Goal: Transaction & Acquisition: Book appointment/travel/reservation

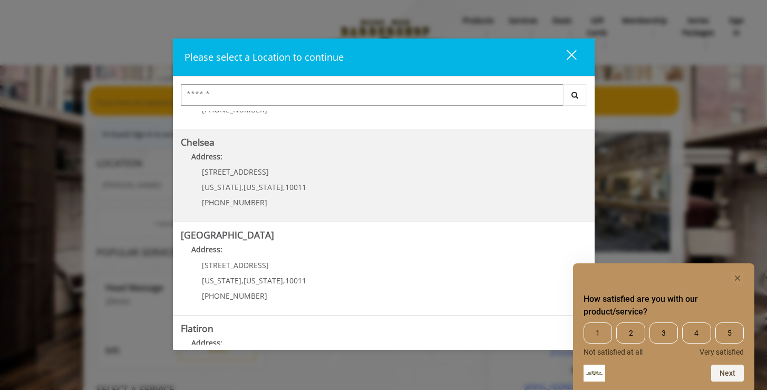
scroll to position [70, 0]
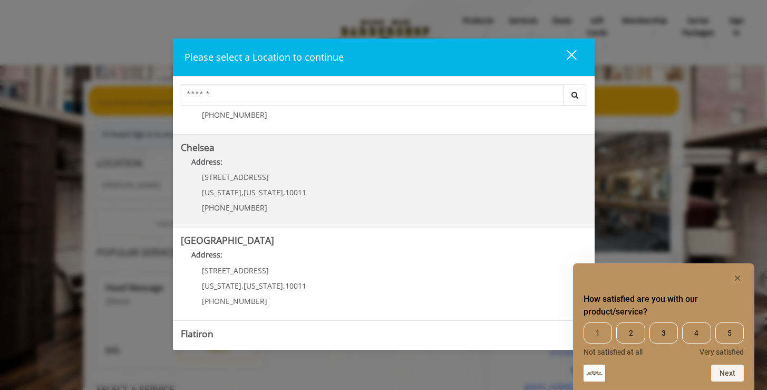
click at [287, 179] on p "169/170 W 23rd St" at bounding box center [254, 177] width 104 height 8
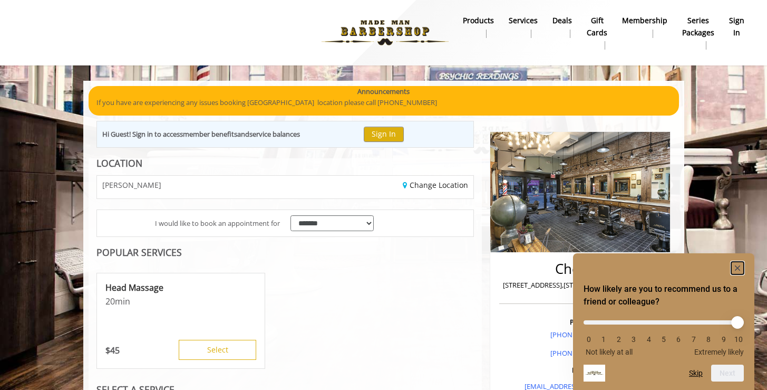
click at [738, 267] on icon "Hide survey" at bounding box center [737, 267] width 5 height 5
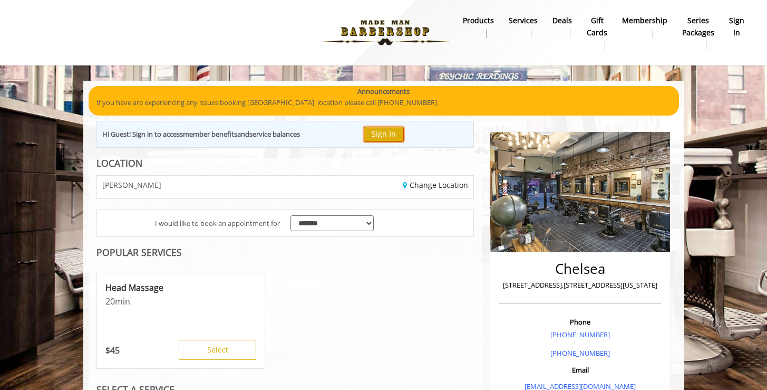
click at [388, 131] on button "Sign In" at bounding box center [384, 134] width 40 height 15
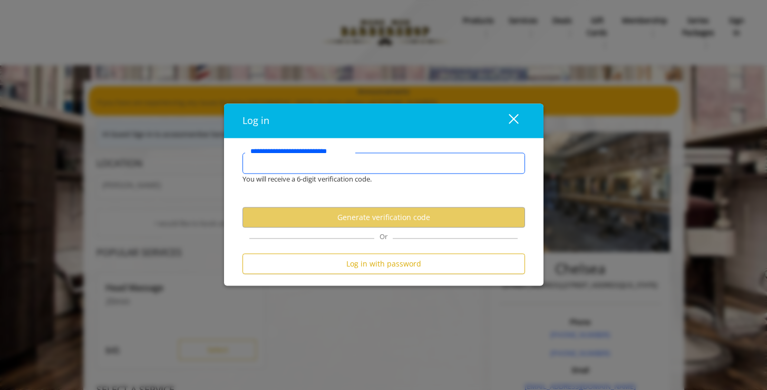
type input "*"
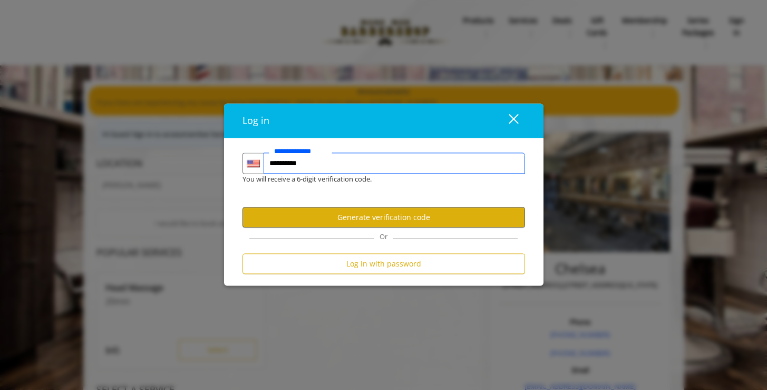
type input "**********"
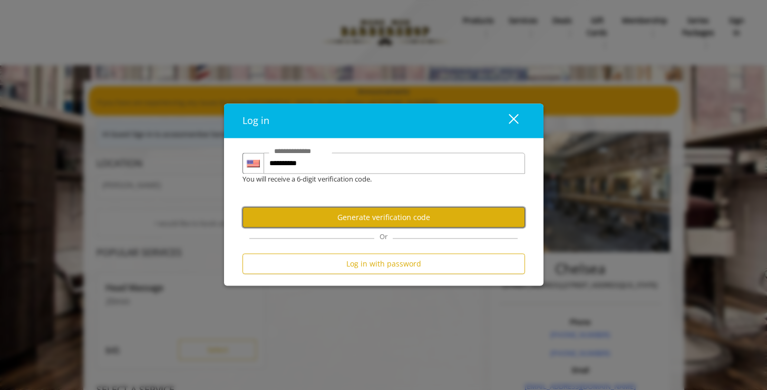
click at [398, 221] on button "Generate verification code" at bounding box center [384, 217] width 283 height 21
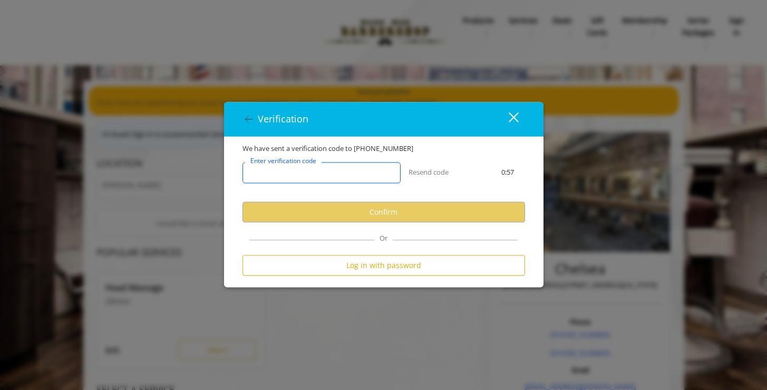
click at [265, 177] on input "Enter verification code" at bounding box center [322, 172] width 158 height 21
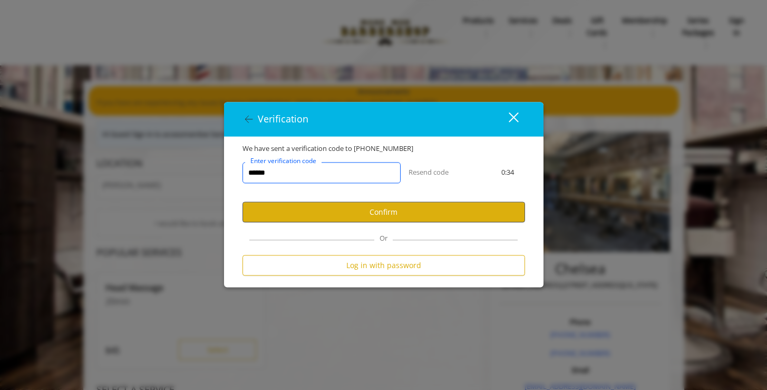
type input "******"
click at [351, 211] on button "Confirm" at bounding box center [384, 212] width 283 height 21
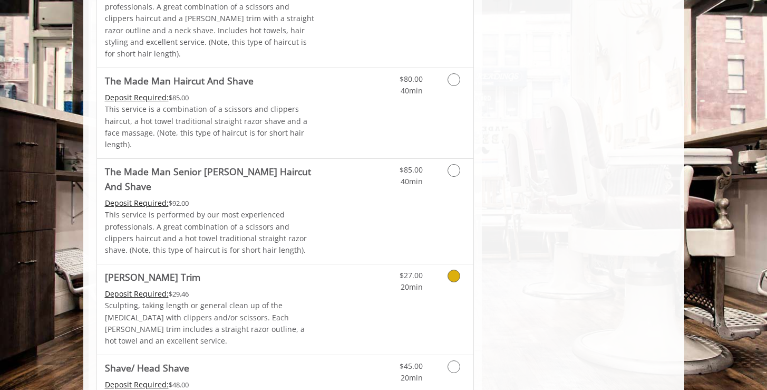
click at [450, 269] on icon "Grooming services" at bounding box center [454, 275] width 13 height 13
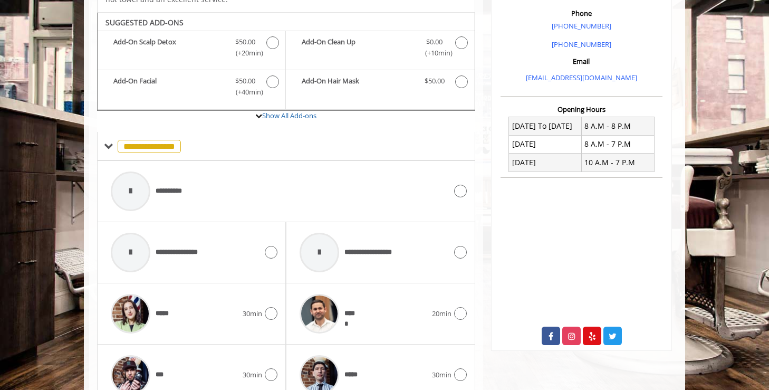
scroll to position [310, 0]
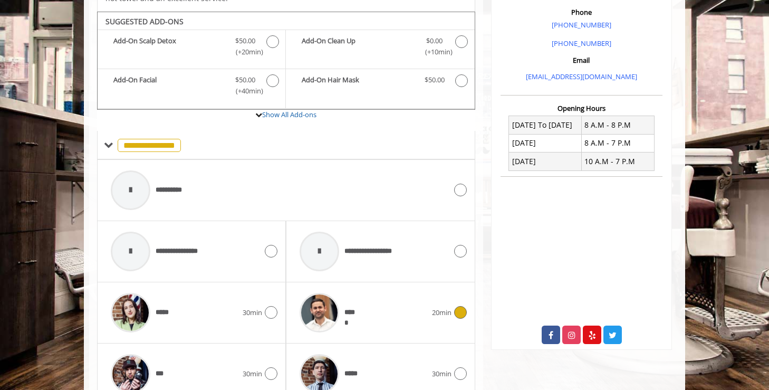
click at [463, 306] on icon at bounding box center [460, 312] width 13 height 13
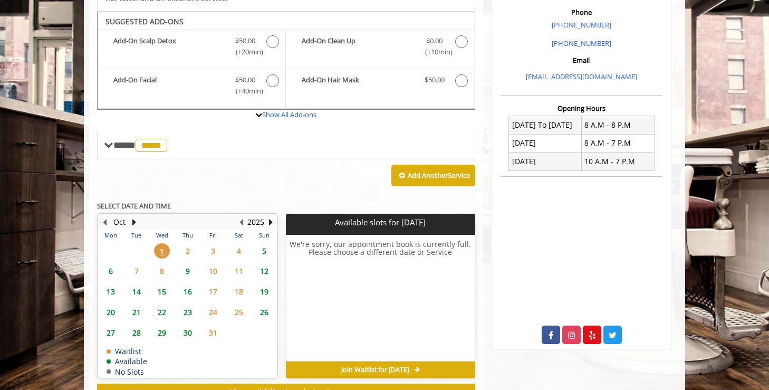
scroll to position [310, 0]
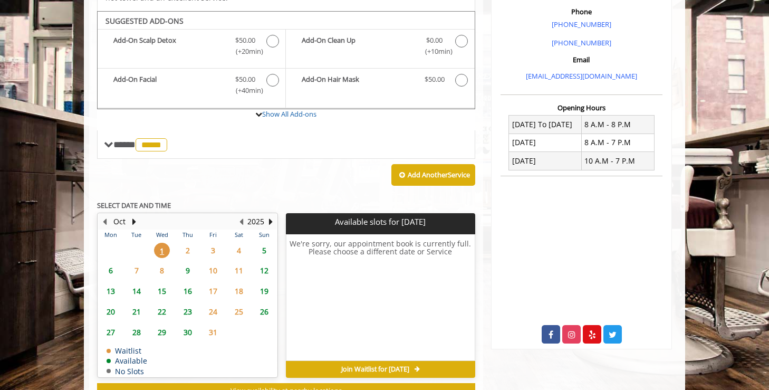
click at [188, 243] on span "2" at bounding box center [188, 250] width 16 height 15
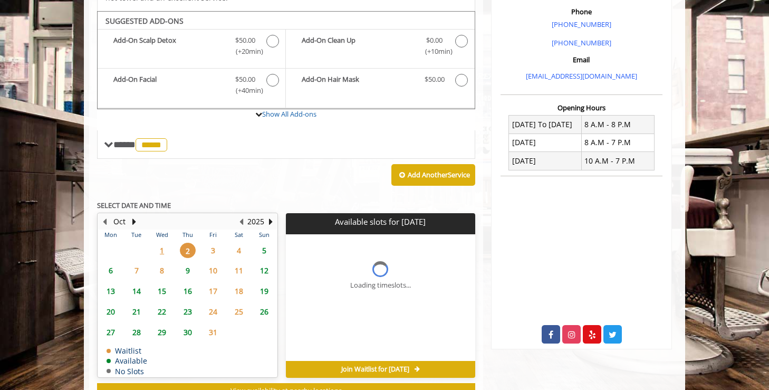
scroll to position [338, 0]
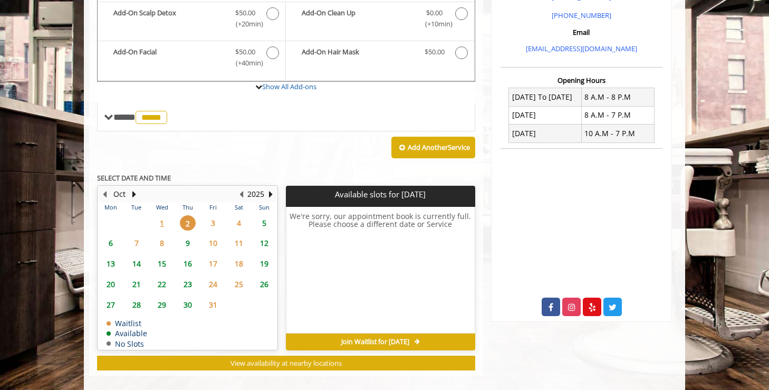
click at [110, 235] on span "6" at bounding box center [111, 242] width 16 height 15
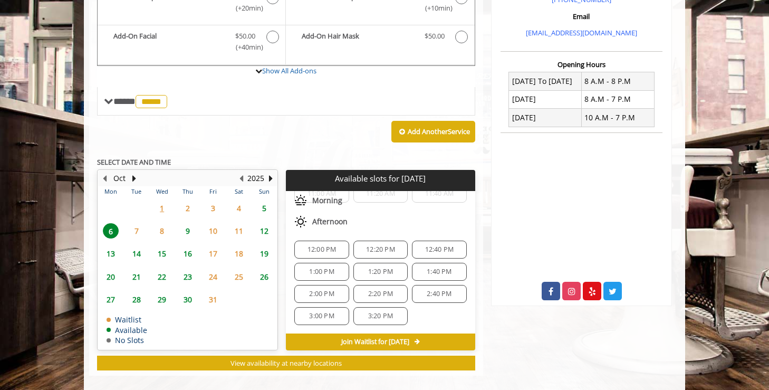
scroll to position [0, 0]
